Goal: Download file/media

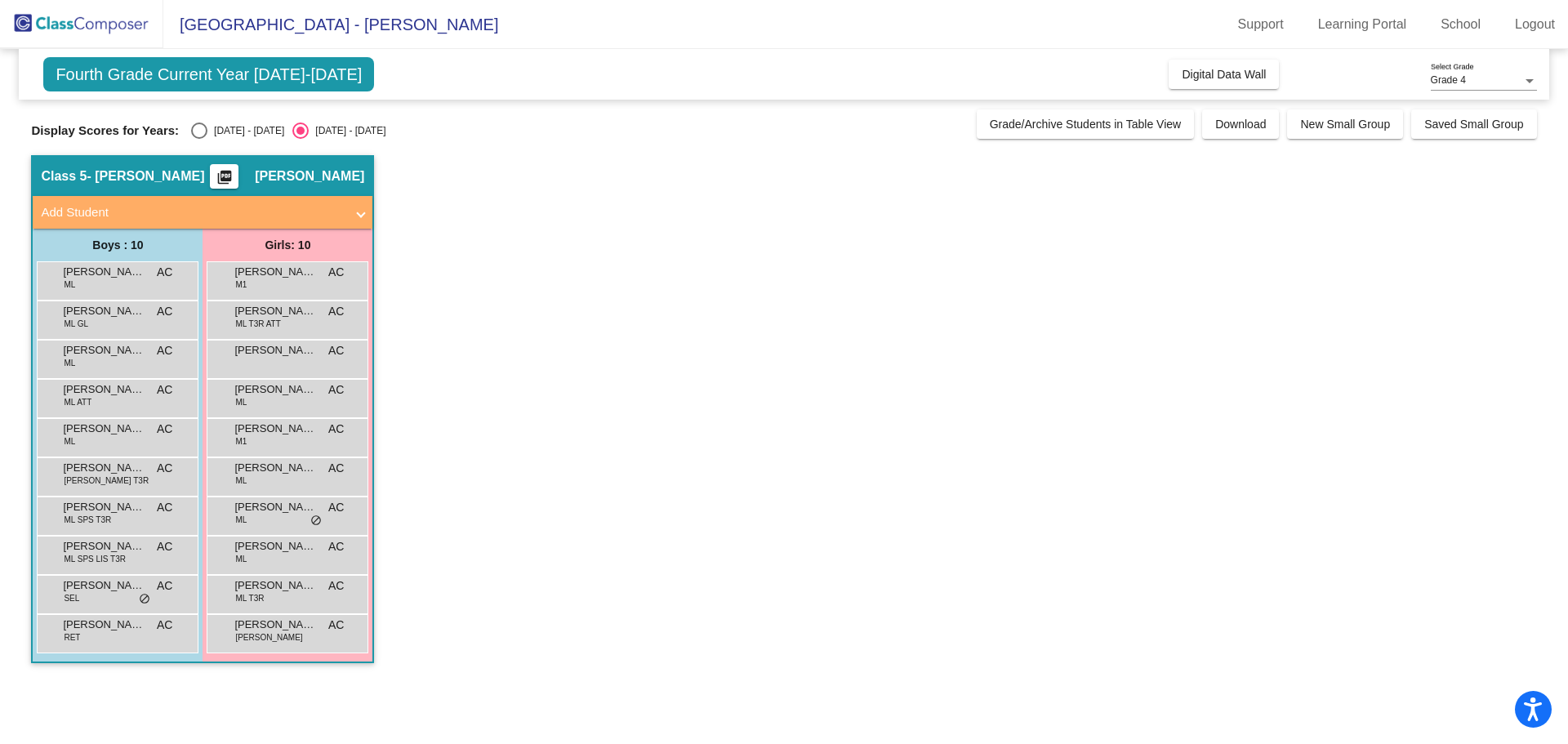
click at [193, 128] on div "Select an option" at bounding box center [200, 131] width 17 height 17
click at [199, 139] on input "[DATE] - [DATE]" at bounding box center [199, 139] width 1 height 1
radio input "true"
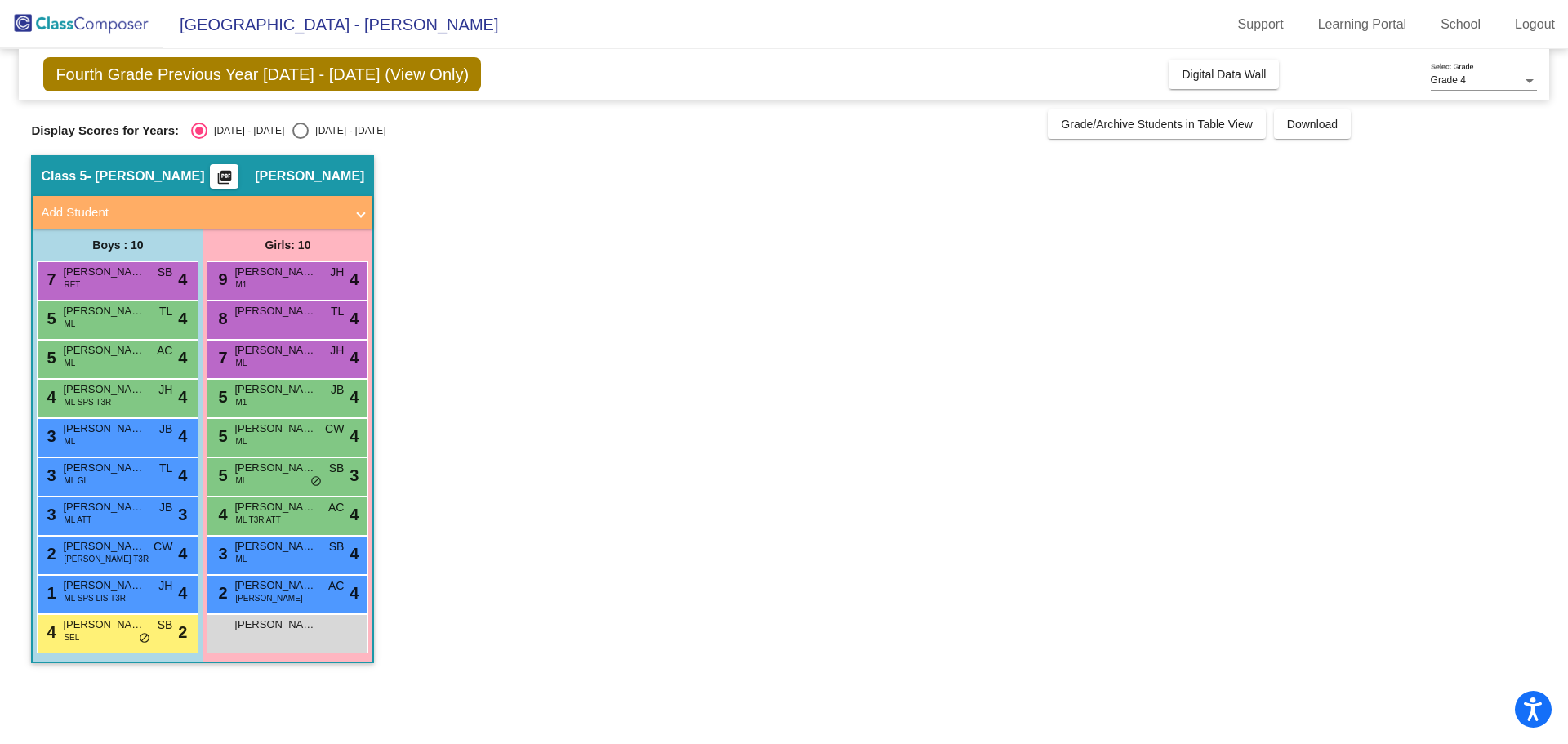
click at [234, 179] on mat-icon "picture_as_pdf" at bounding box center [224, 180] width 20 height 23
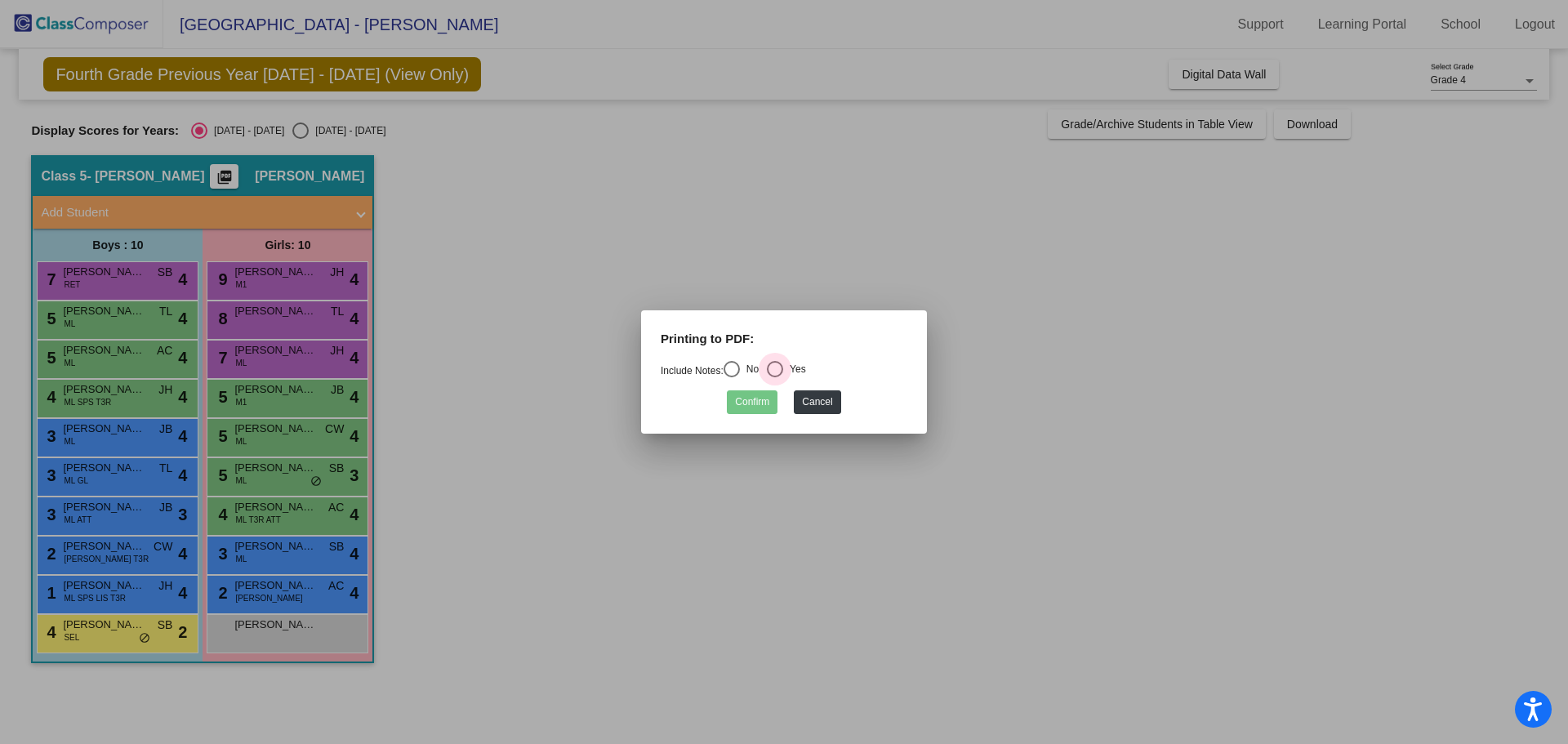
click at [784, 371] on div "Select an option" at bounding box center [775, 369] width 17 height 17
click at [775, 378] on input "Yes" at bounding box center [774, 378] width 1 height 1
radio input "true"
click at [752, 403] on button "Confirm" at bounding box center [752, 402] width 50 height 23
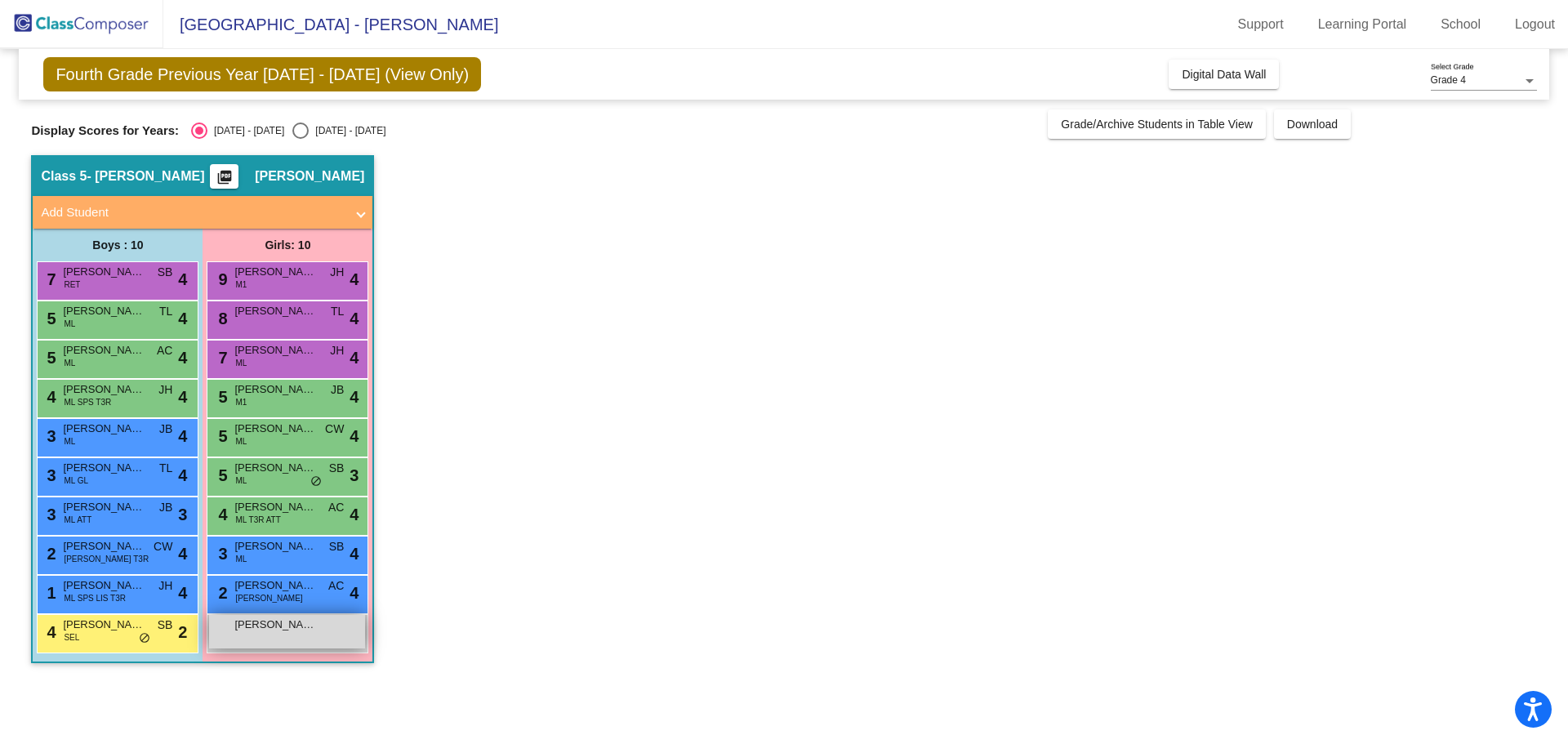
click at [287, 634] on div "[PERSON_NAME] lock do_not_disturb_alt" at bounding box center [287, 632] width 156 height 33
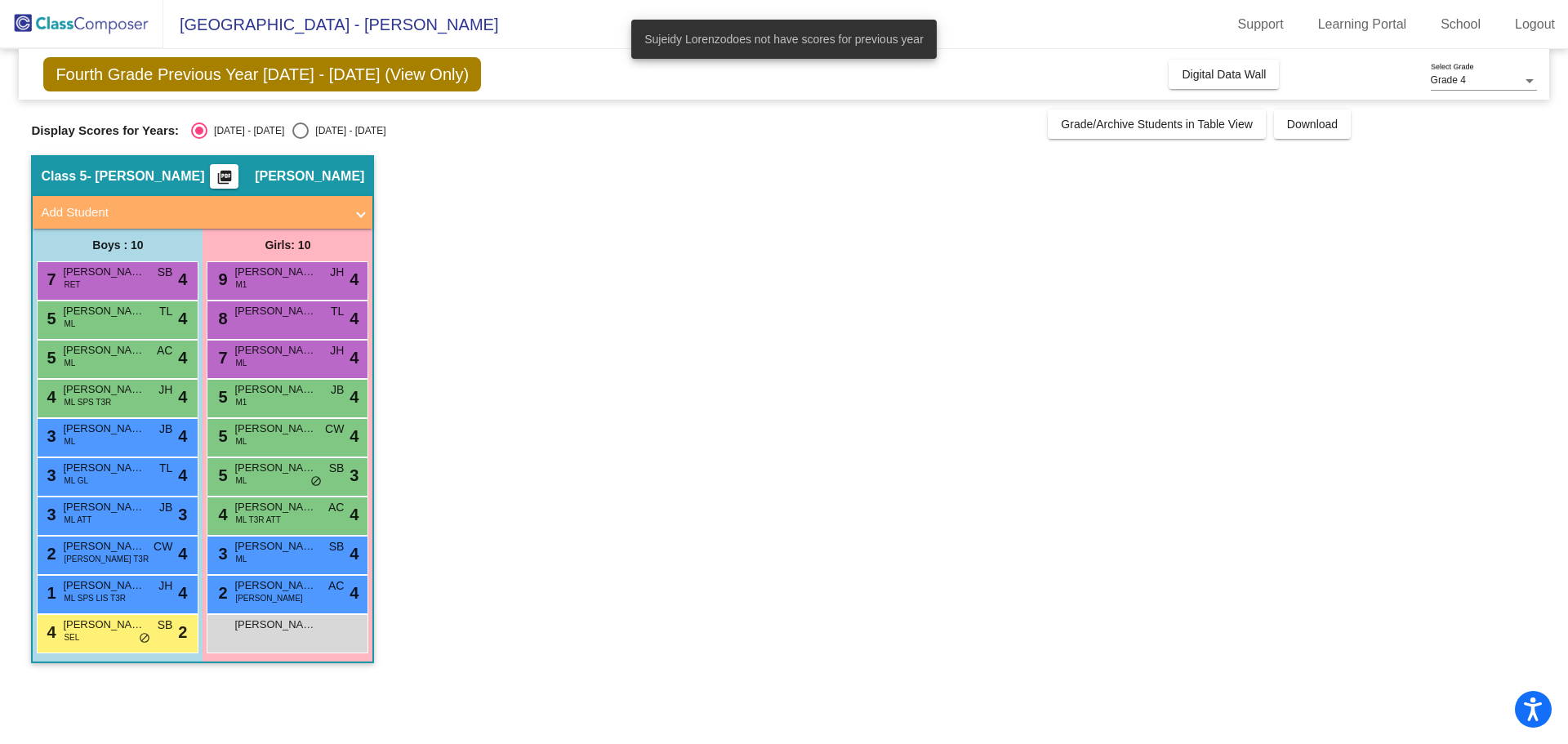
click at [630, 401] on app-classroom "Class 5 - [PERSON_NAME] picture_as_pdf [PERSON_NAME] Add Student First Name Las…" at bounding box center [783, 418] width 1505 height 525
click at [293, 135] on div "Select an option" at bounding box center [301, 131] width 17 height 17
click at [299, 139] on input "[DATE] - [DATE]" at bounding box center [299, 139] width 1 height 1
radio input "true"
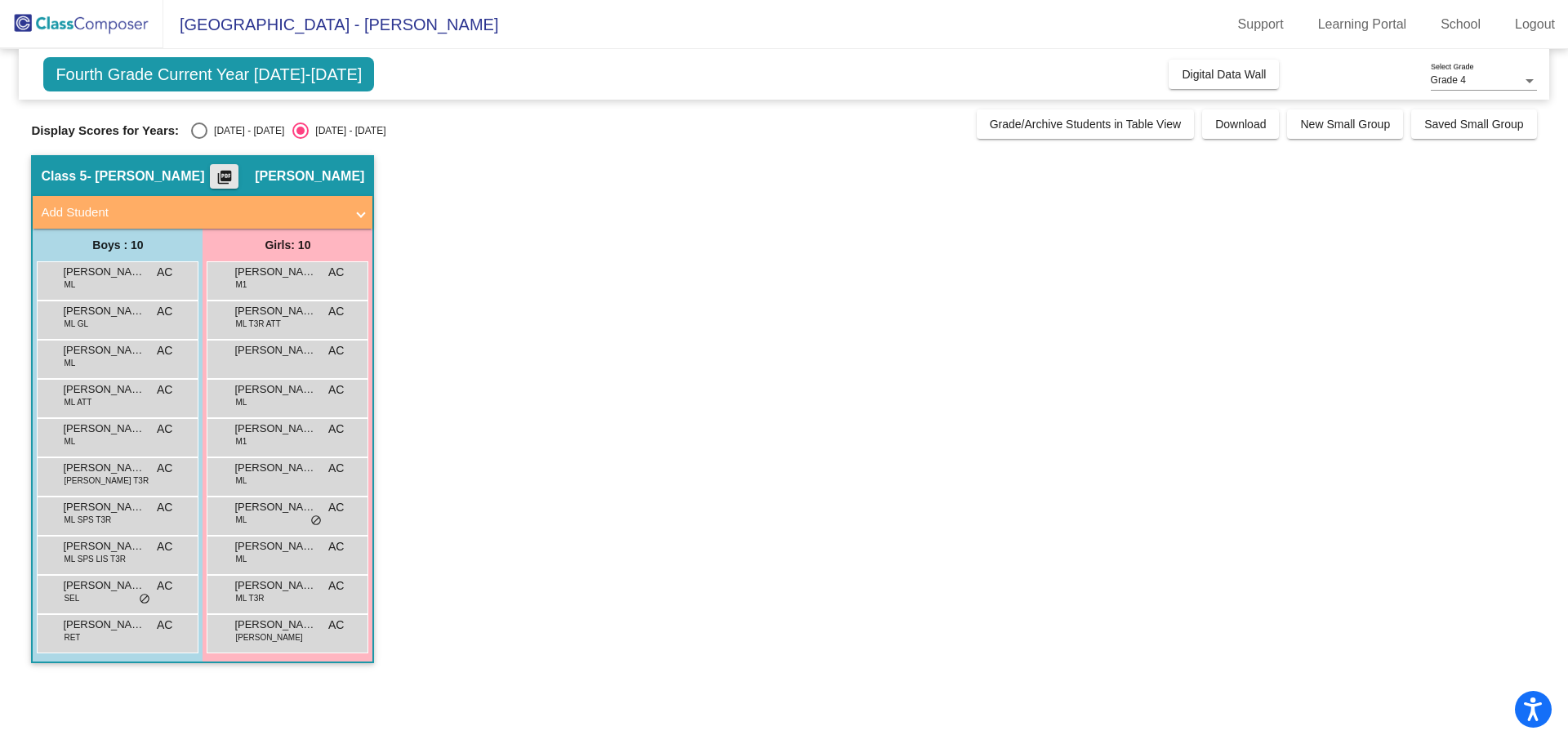
click at [234, 183] on mat-icon "picture_as_pdf" at bounding box center [224, 180] width 20 height 23
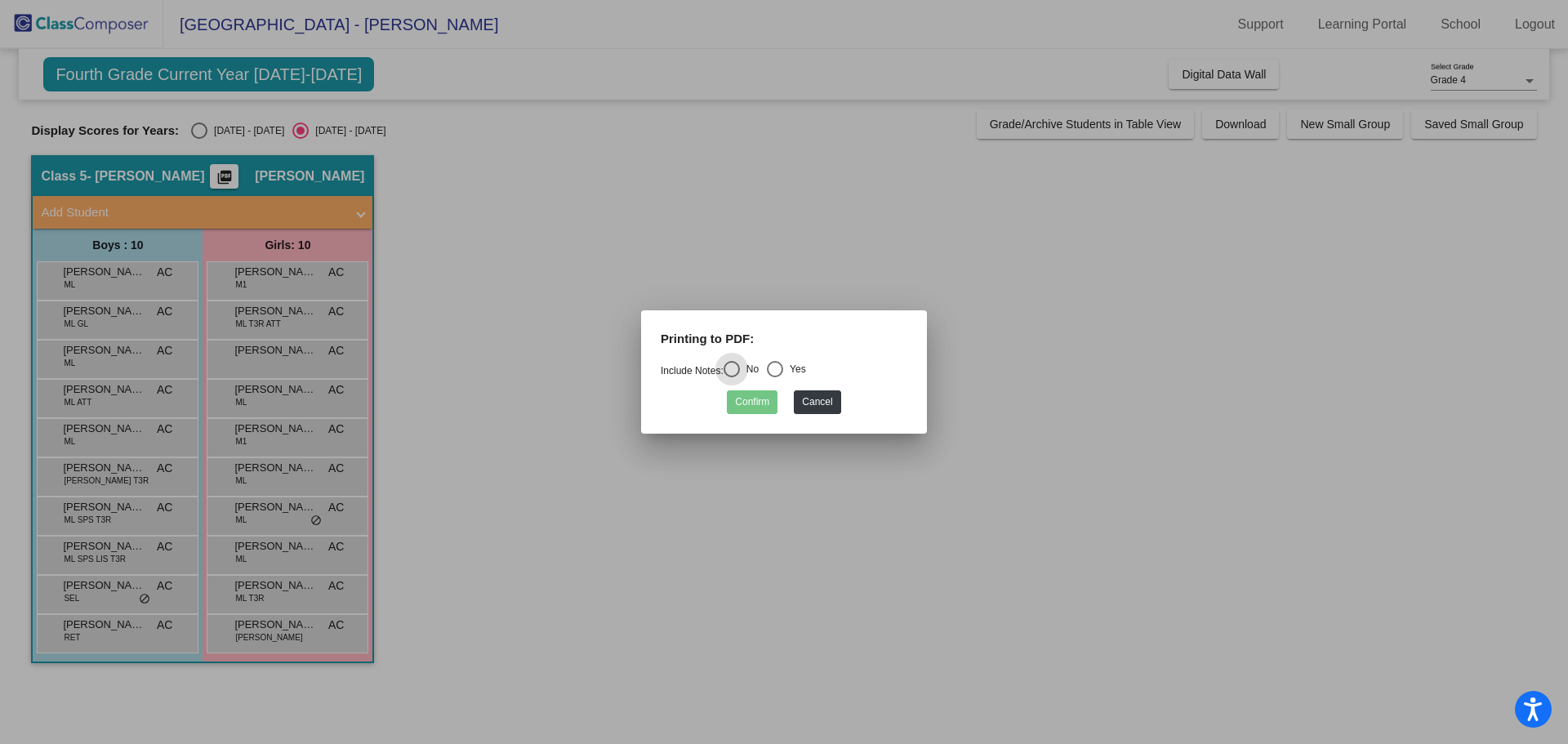
click at [784, 371] on div "Select an option" at bounding box center [775, 369] width 17 height 17
click at [775, 378] on input "Yes" at bounding box center [774, 378] width 1 height 1
radio input "true"
click at [758, 402] on button "Confirm" at bounding box center [752, 402] width 50 height 23
